Goal: Transaction & Acquisition: Download file/media

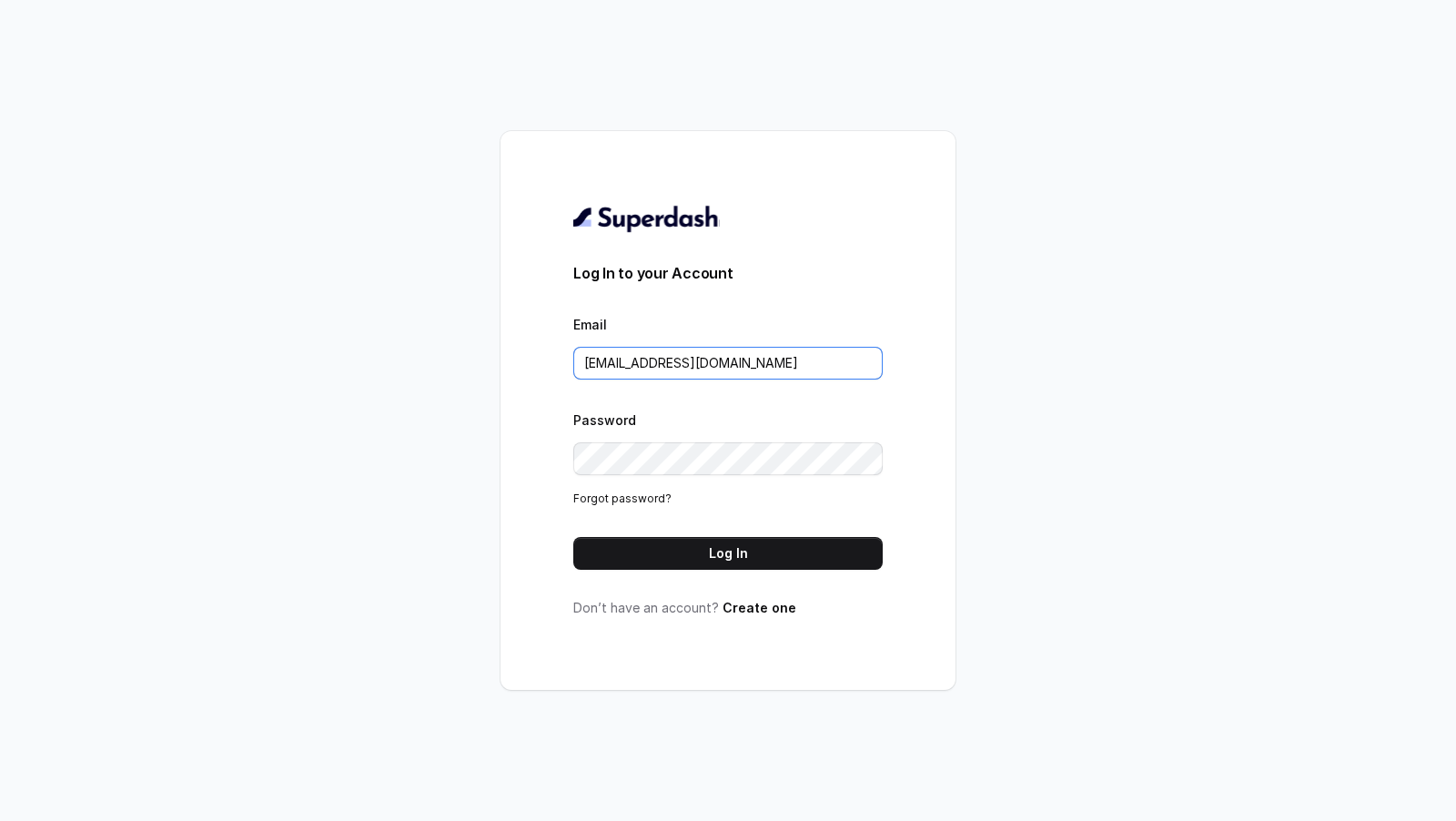
click at [756, 366] on input "[EMAIL_ADDRESS][DOMAIN_NAME]" at bounding box center [727, 363] width 309 height 33
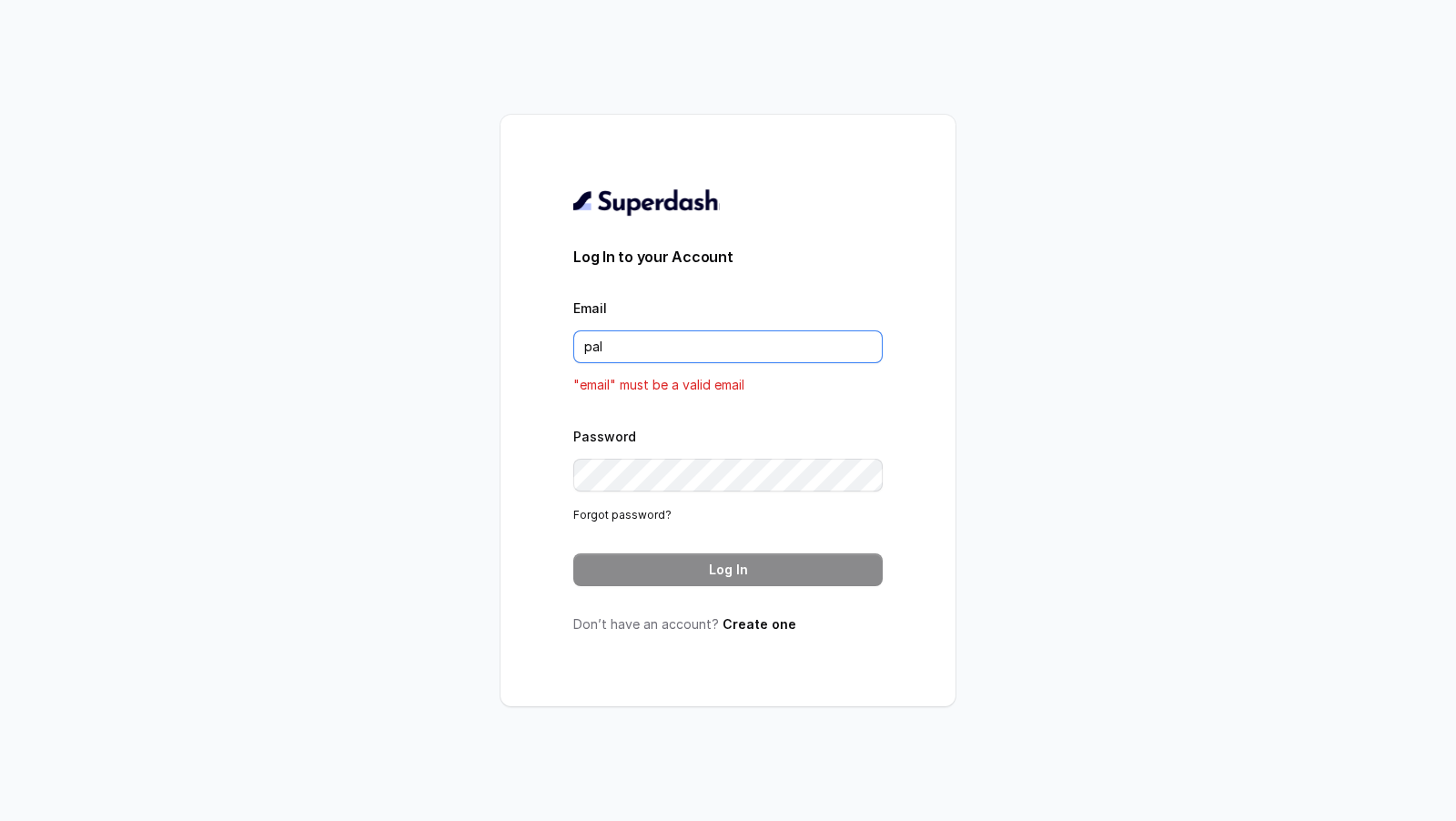
type input "[DOMAIN_NAME][EMAIL_ADDRESS][DOMAIN_NAME]"
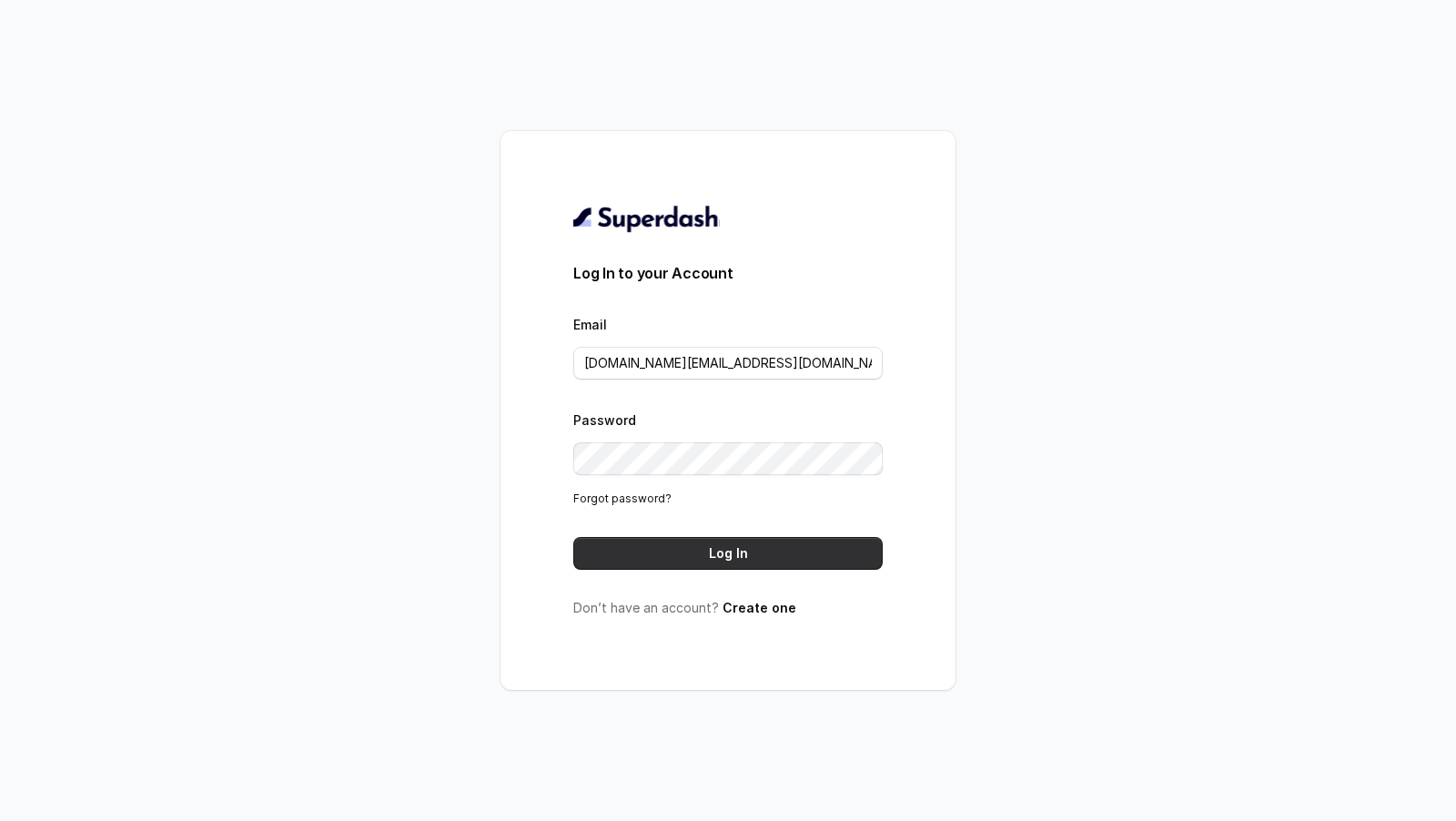
click at [748, 555] on button "Log In" at bounding box center [727, 553] width 309 height 33
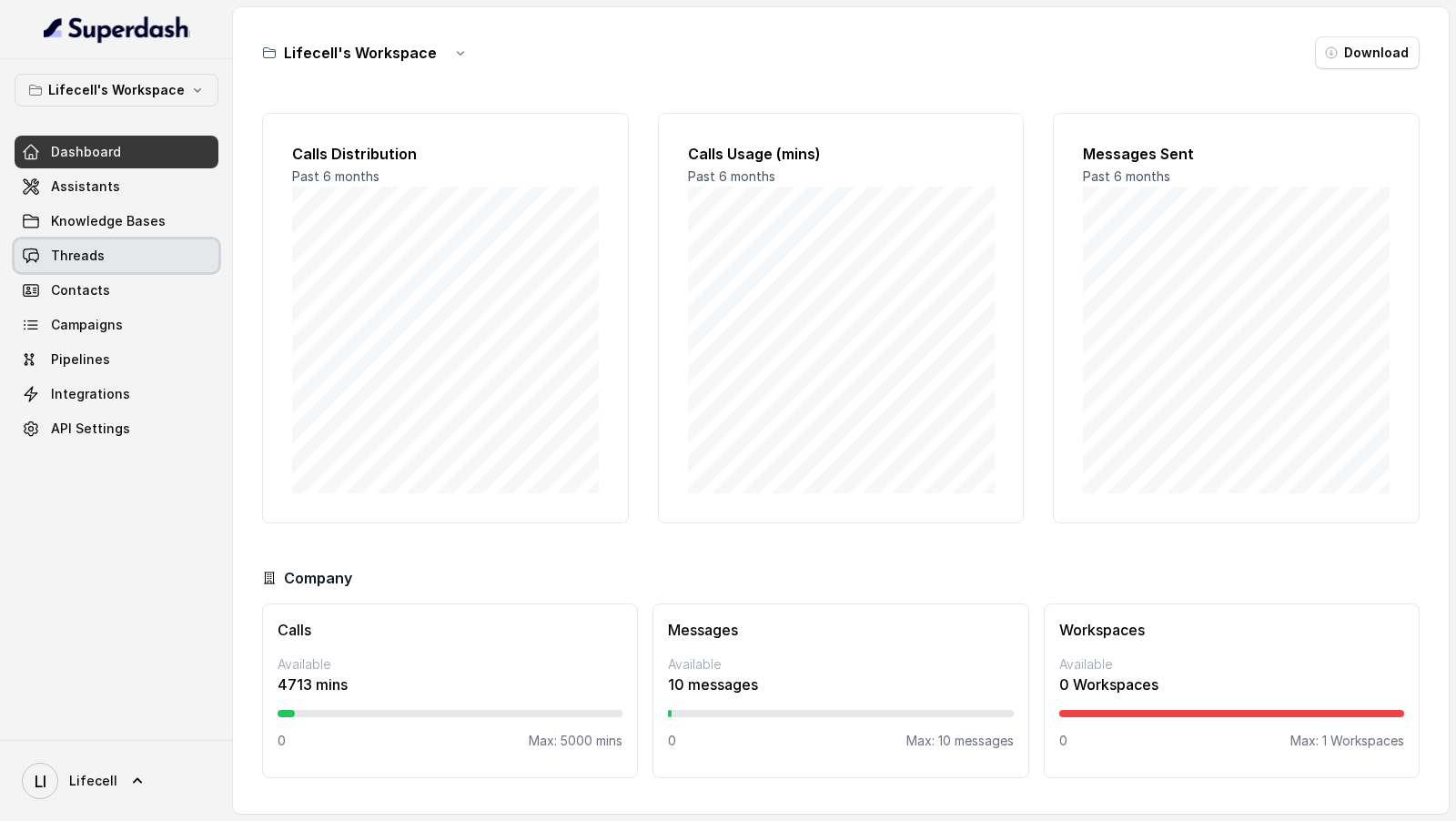
click at [80, 261] on span "Threads" at bounding box center [77, 255] width 54 height 18
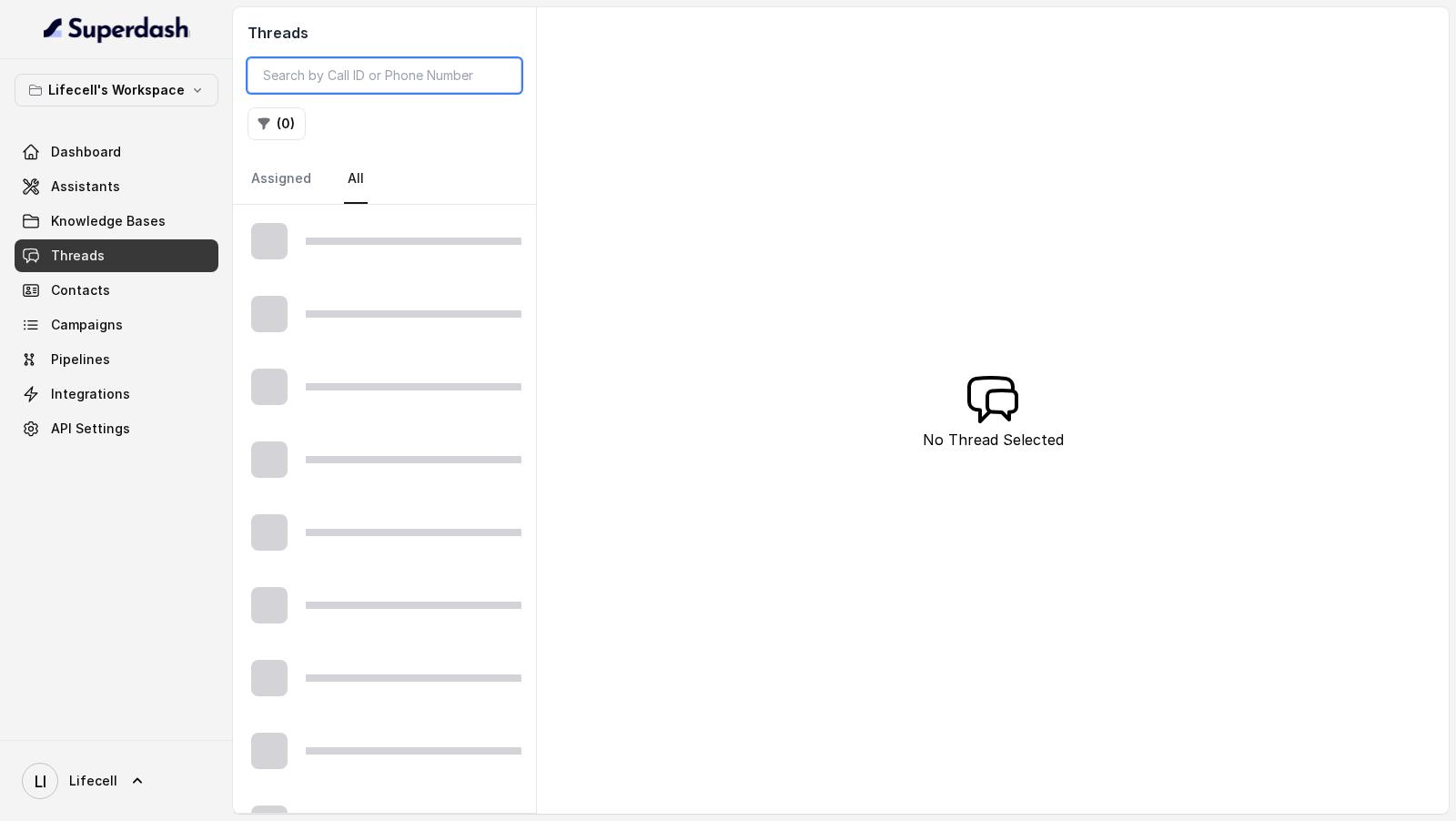
click at [360, 78] on input "search" at bounding box center [385, 76] width 274 height 34
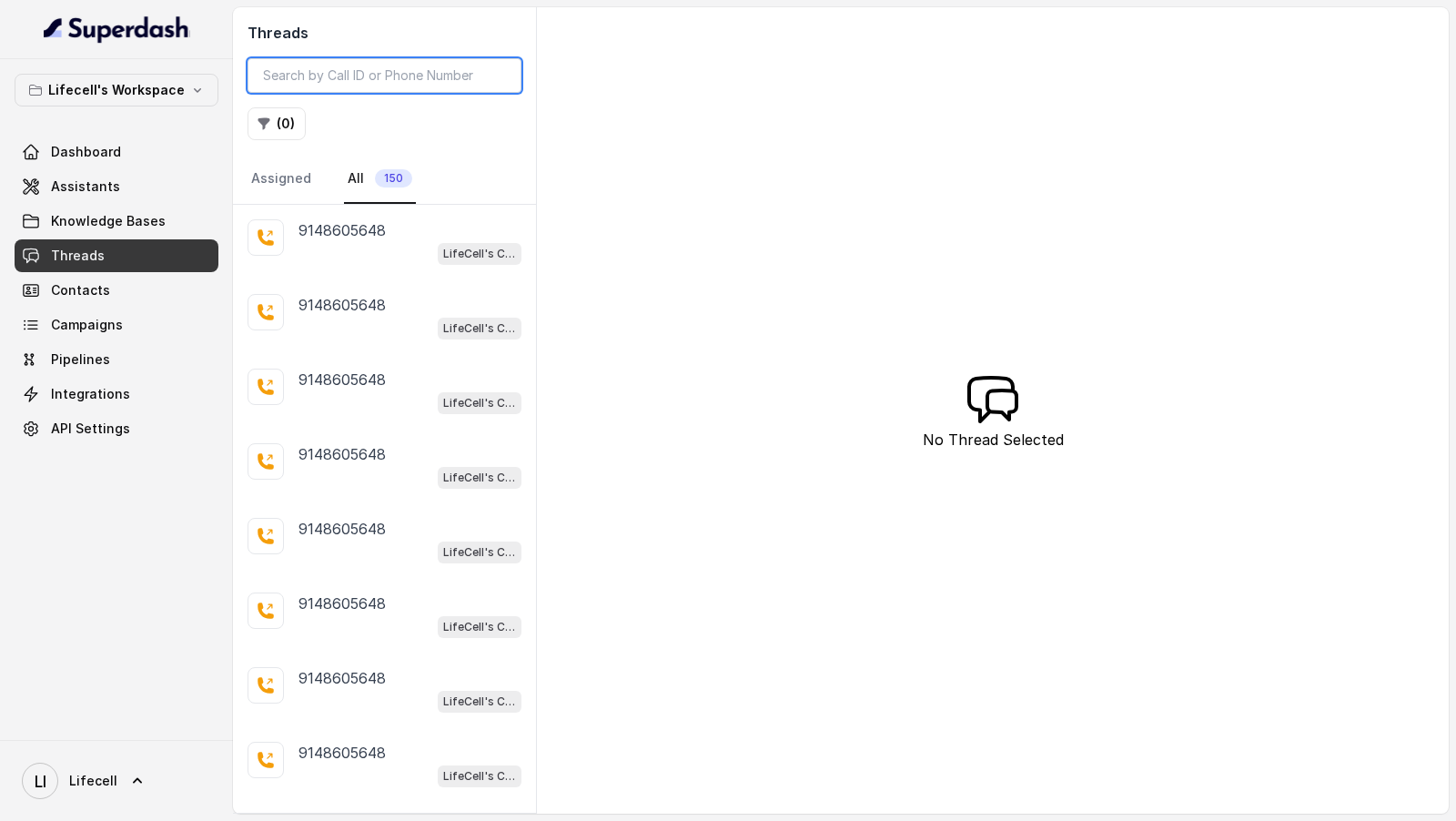
paste input "74101780741755863852"
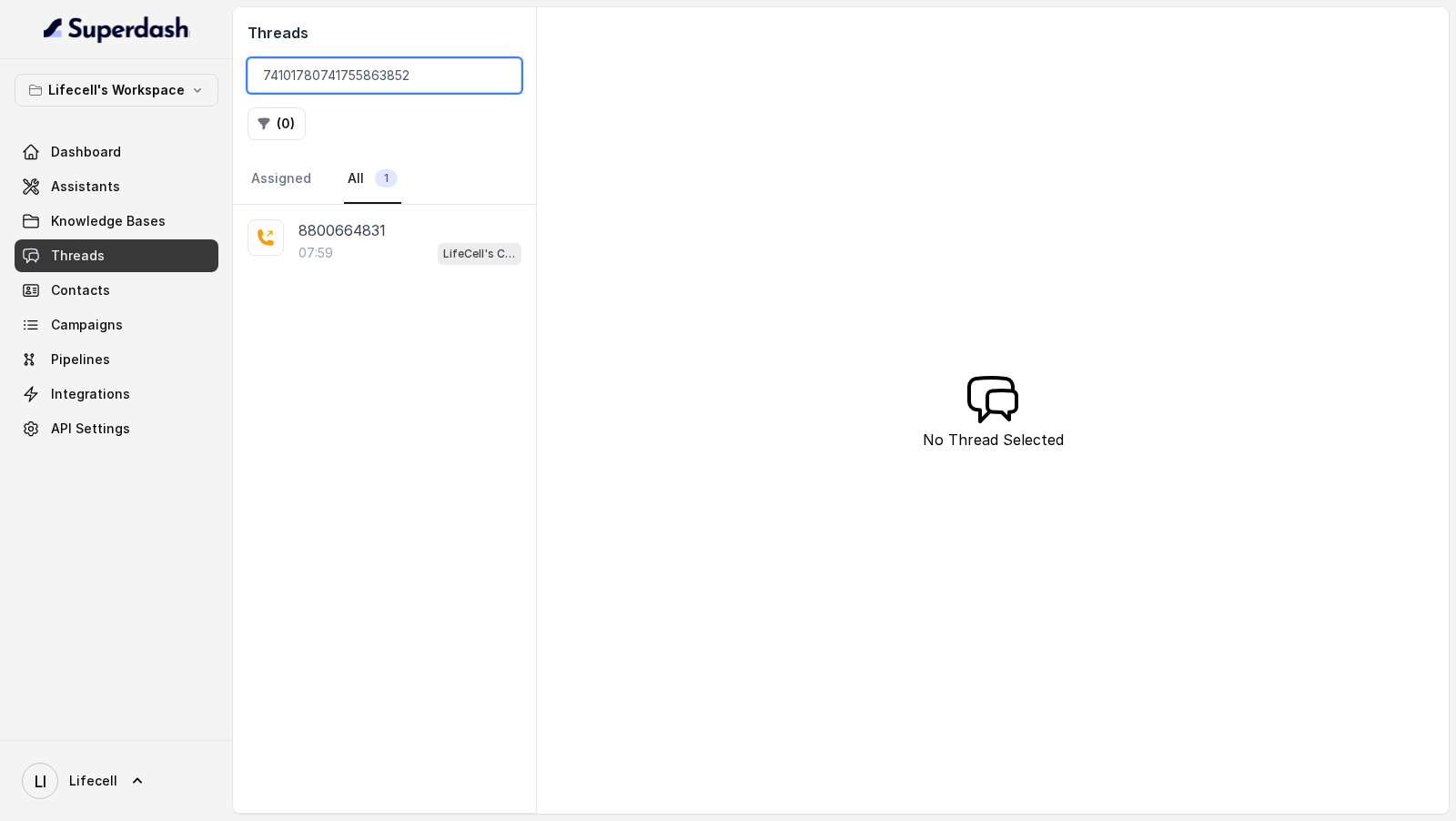
type input "74101780741755863852"
click at [370, 241] on div "07:59 LifeCell's Call Assistant" at bounding box center [409, 253] width 223 height 24
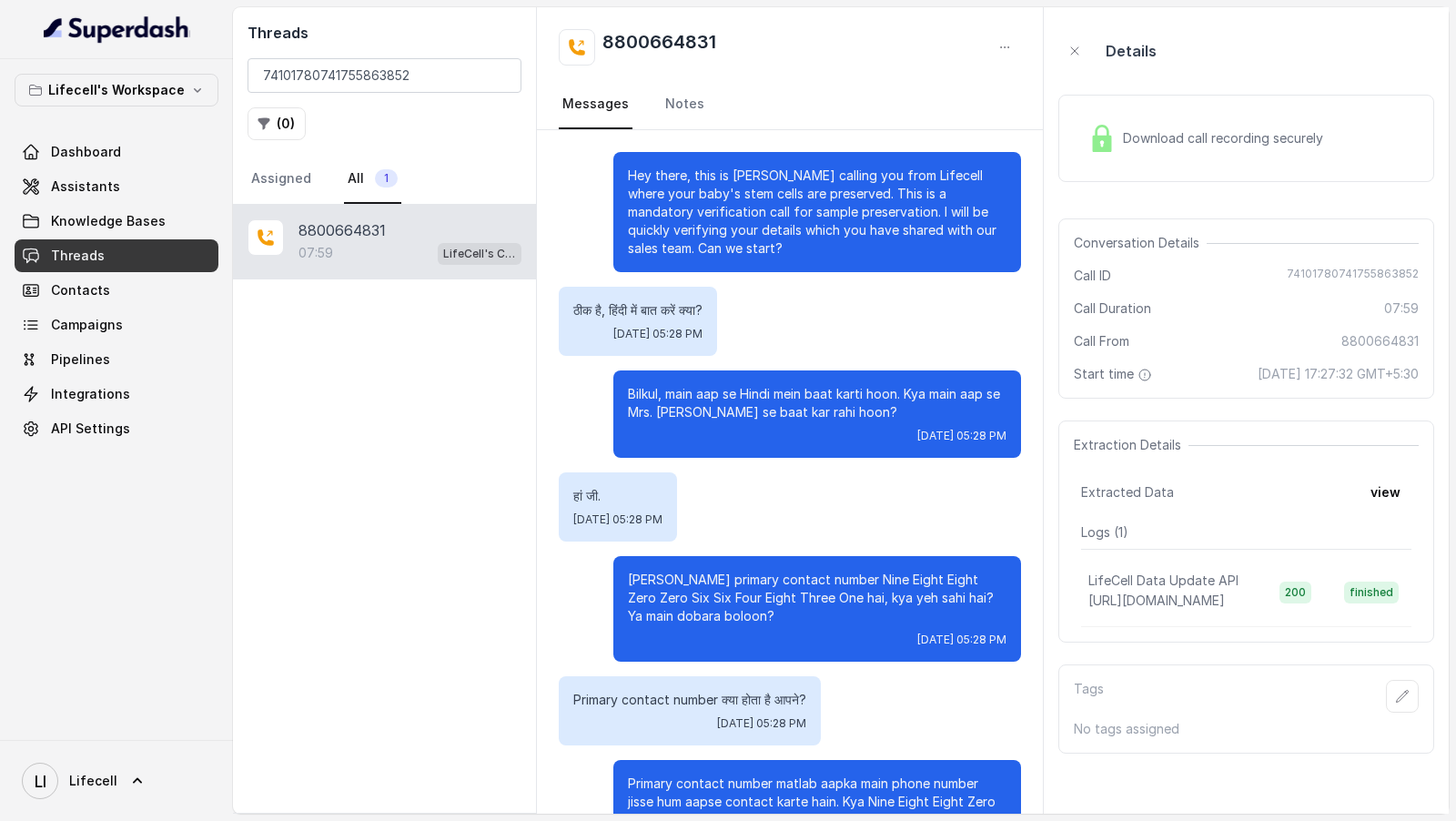
scroll to position [6802, 0]
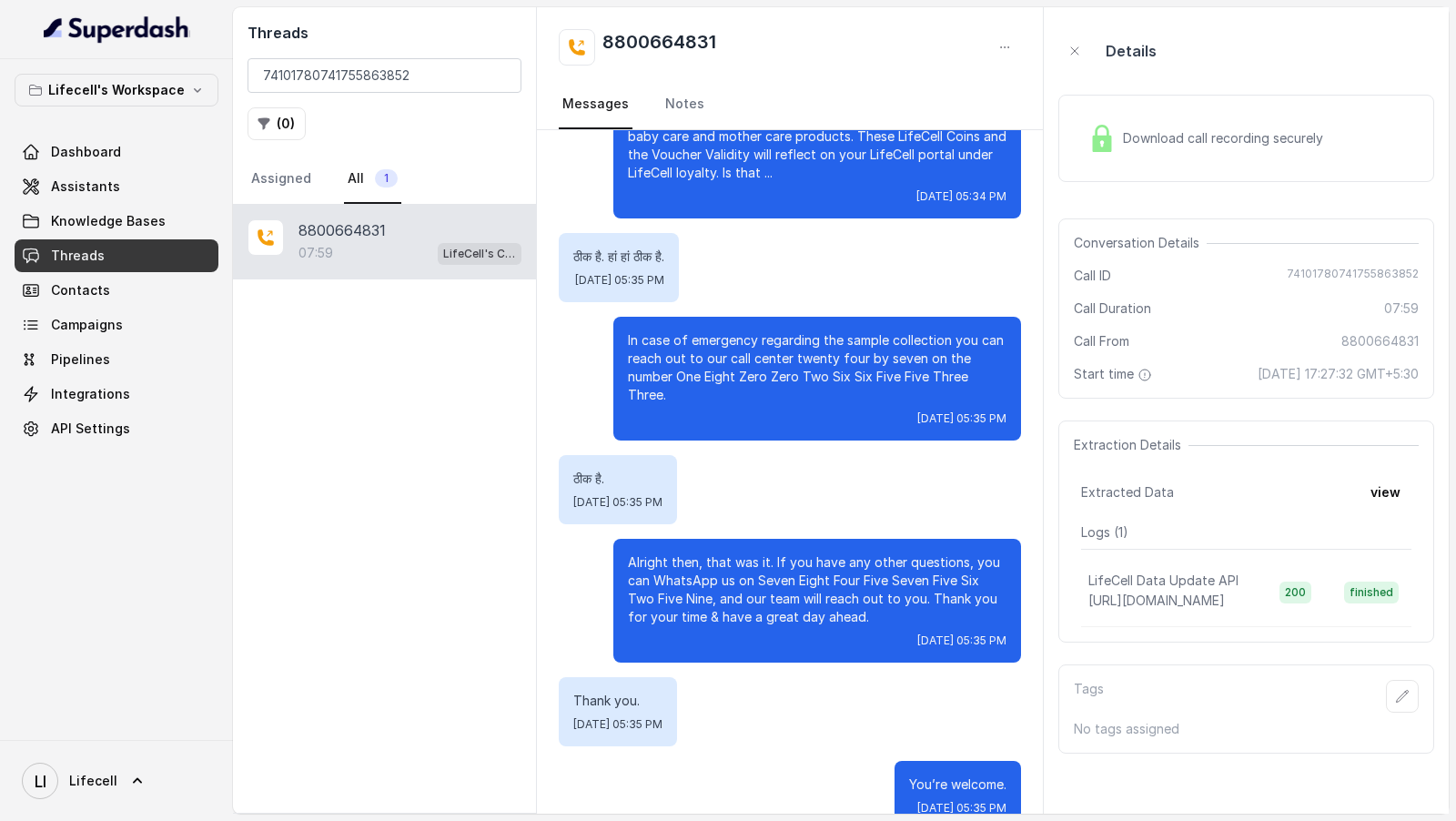
click at [1152, 139] on span "Download call recording securely" at bounding box center [1226, 138] width 208 height 18
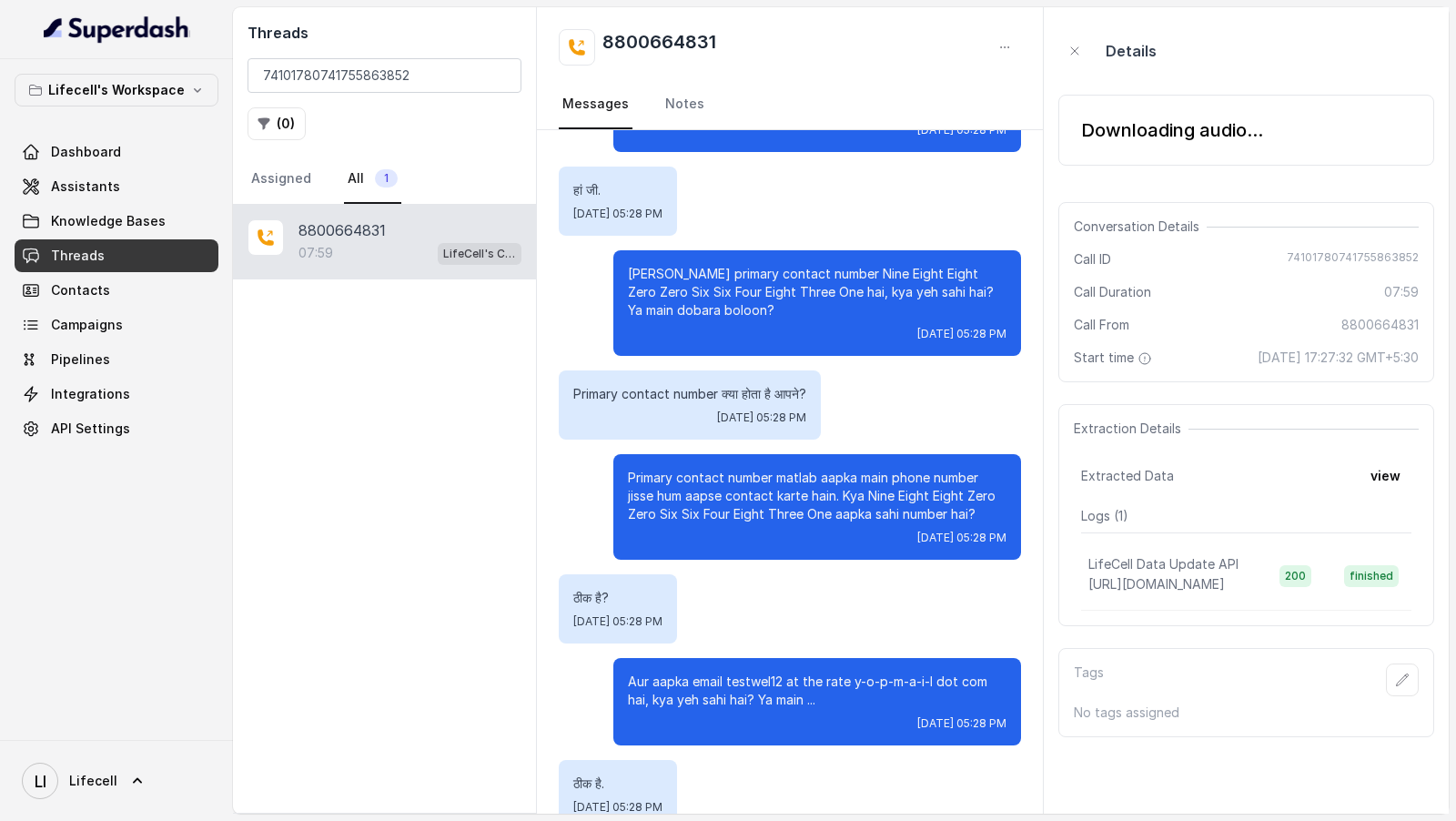
scroll to position [0, 0]
